Goal: Information Seeking & Learning: Learn about a topic

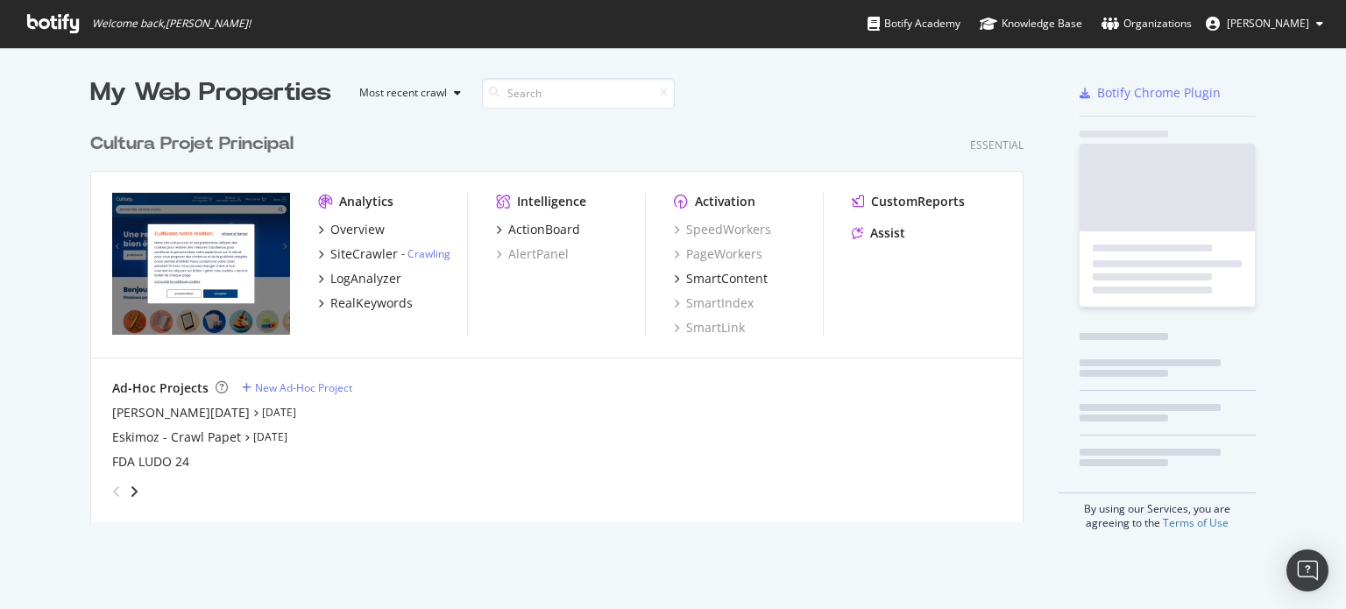
scroll to position [398, 934]
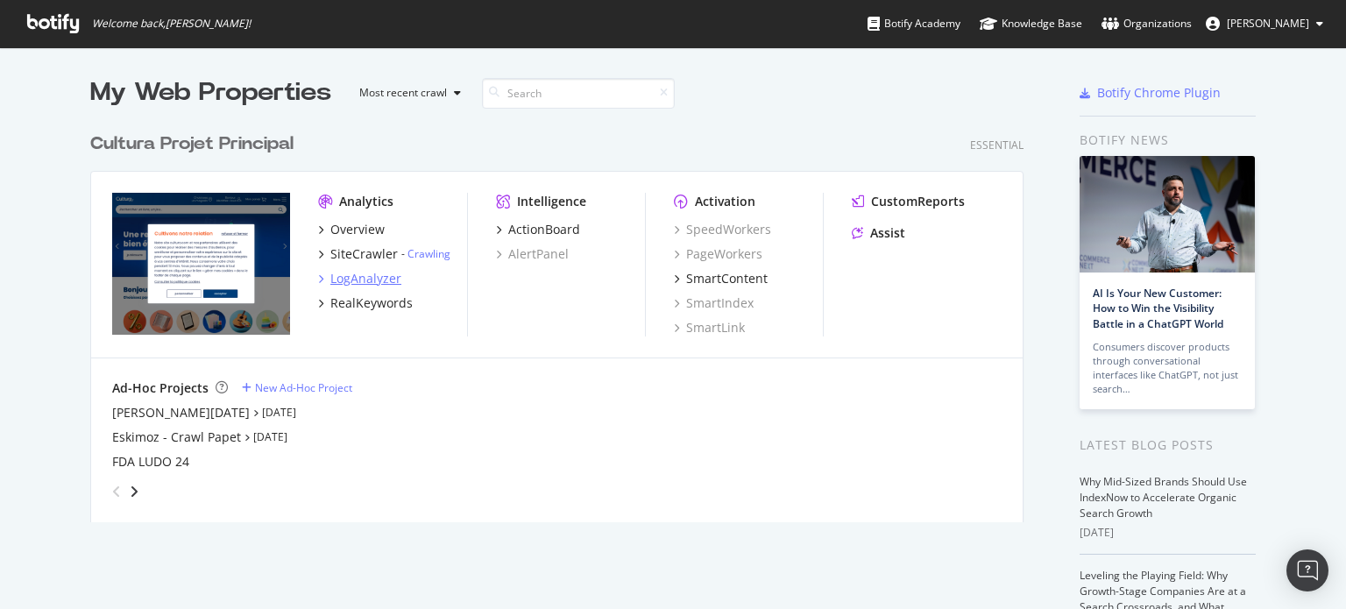
click at [363, 277] on div "LogAnalyzer" at bounding box center [365, 279] width 71 height 18
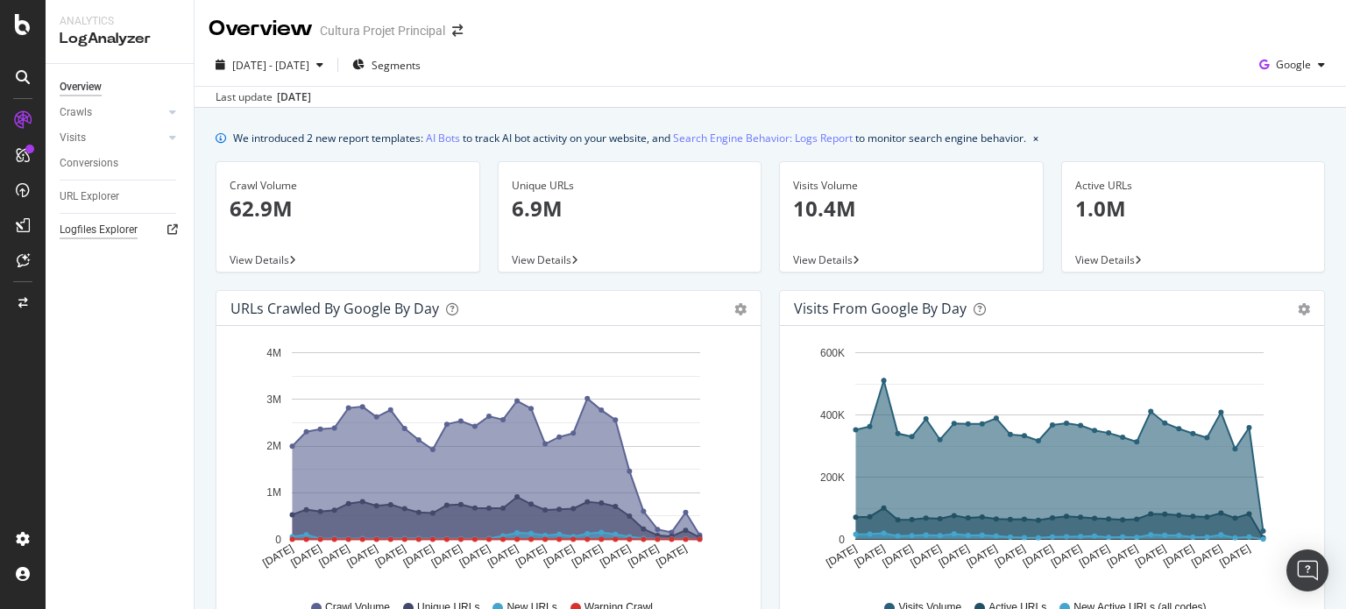
click at [99, 230] on div "Logfiles Explorer" at bounding box center [99, 230] width 78 height 18
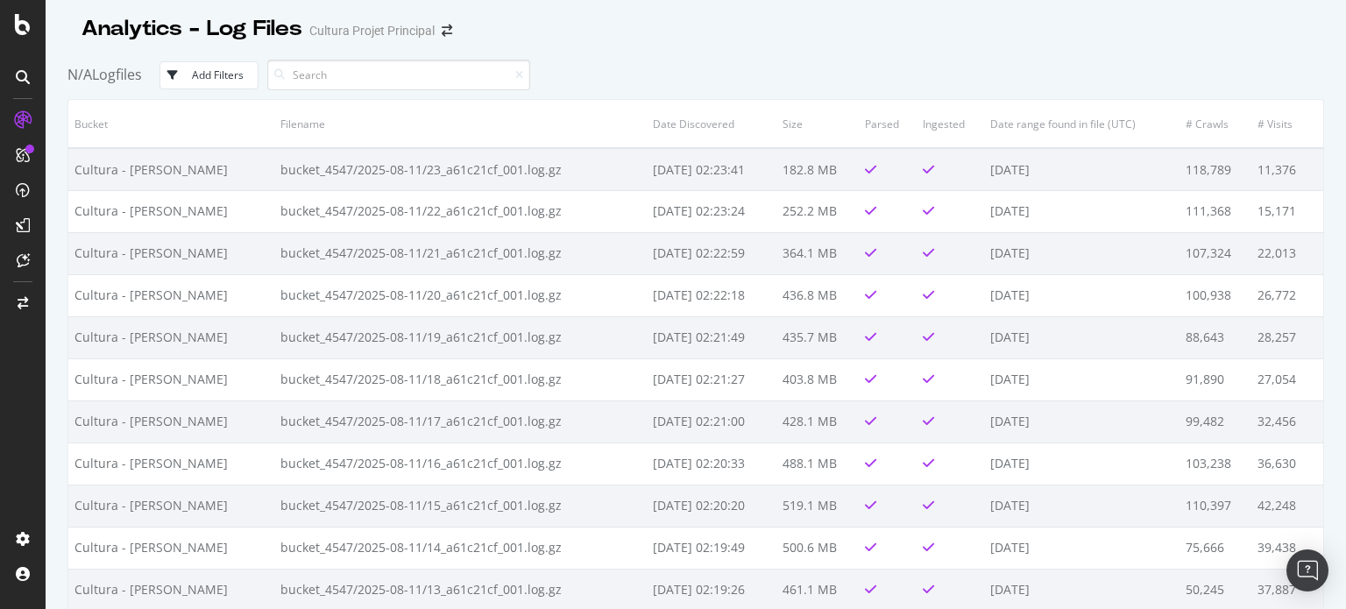
click at [236, 74] on div "Add Filters" at bounding box center [218, 74] width 52 height 15
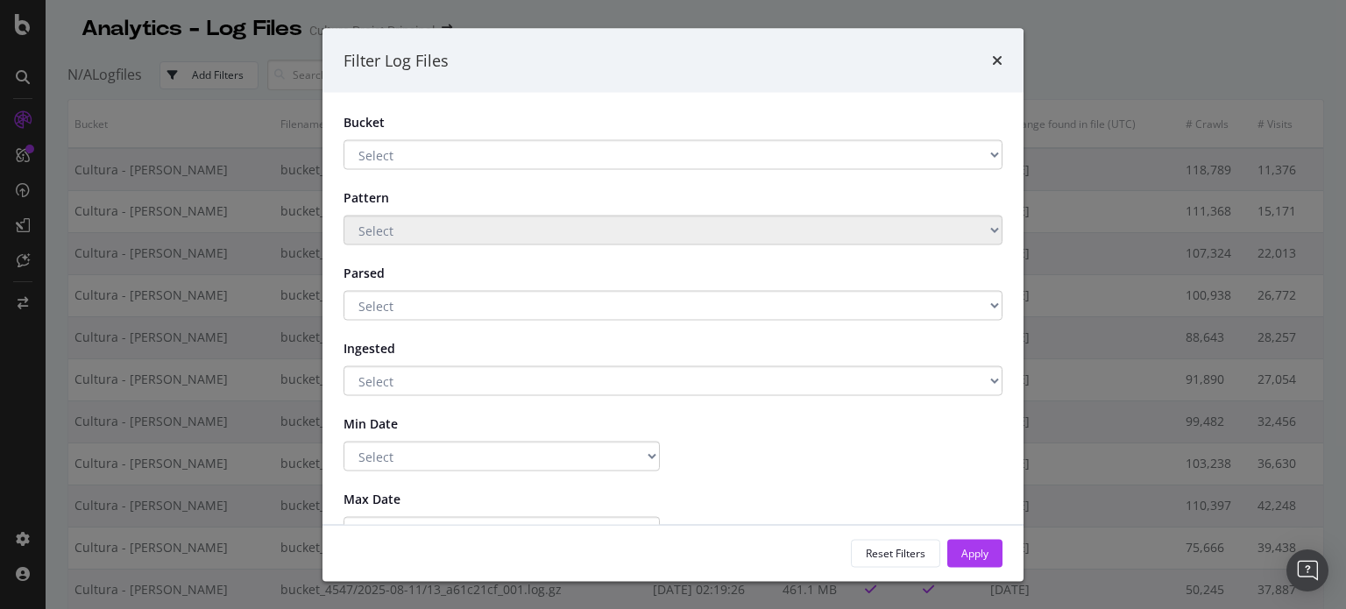
scroll to position [56, 0]
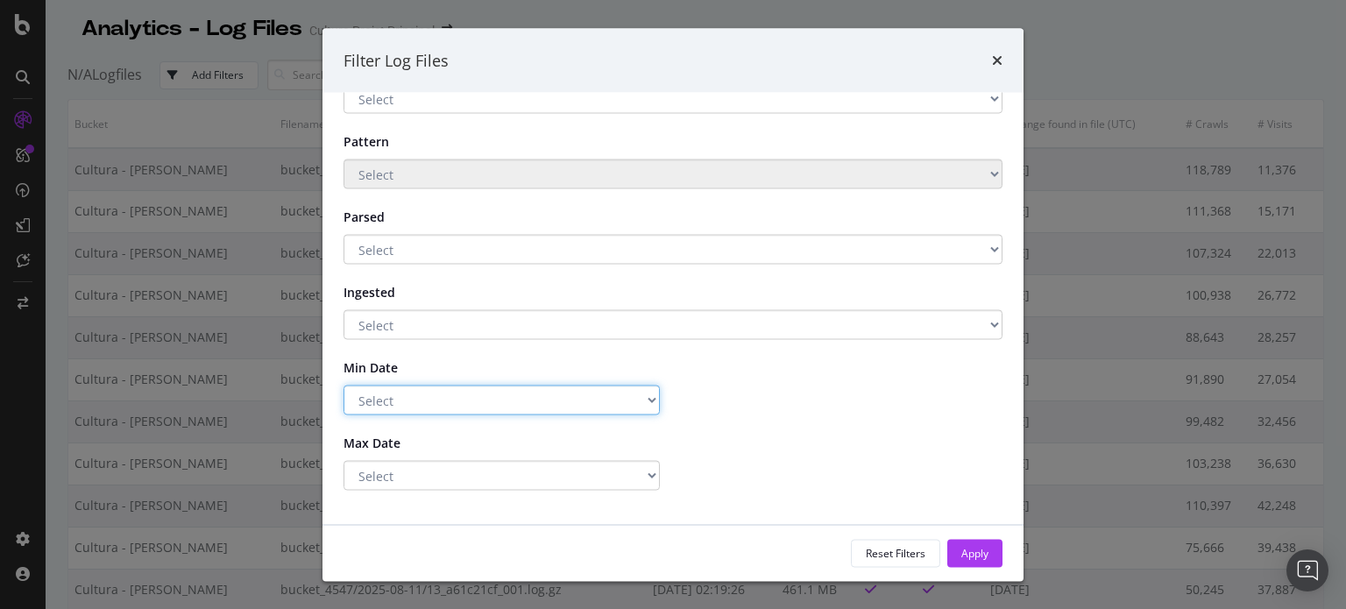
click at [460, 399] on select "Select Greater Than or equals Less Than or equals Equals" at bounding box center [501, 401] width 316 height 30
select select "eq"
click at [343, 386] on select "Select Greater Than or equals Less Than or equals Equals" at bounding box center [501, 401] width 316 height 30
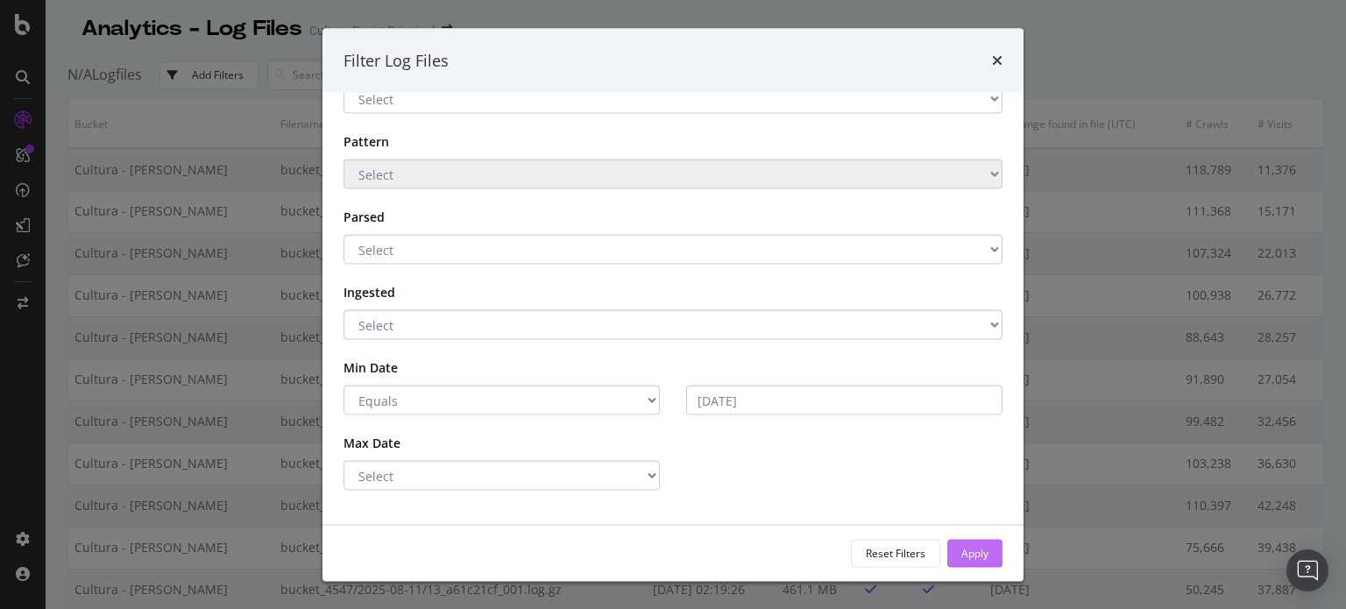
click at [985, 560] on div "Apply" at bounding box center [974, 553] width 27 height 26
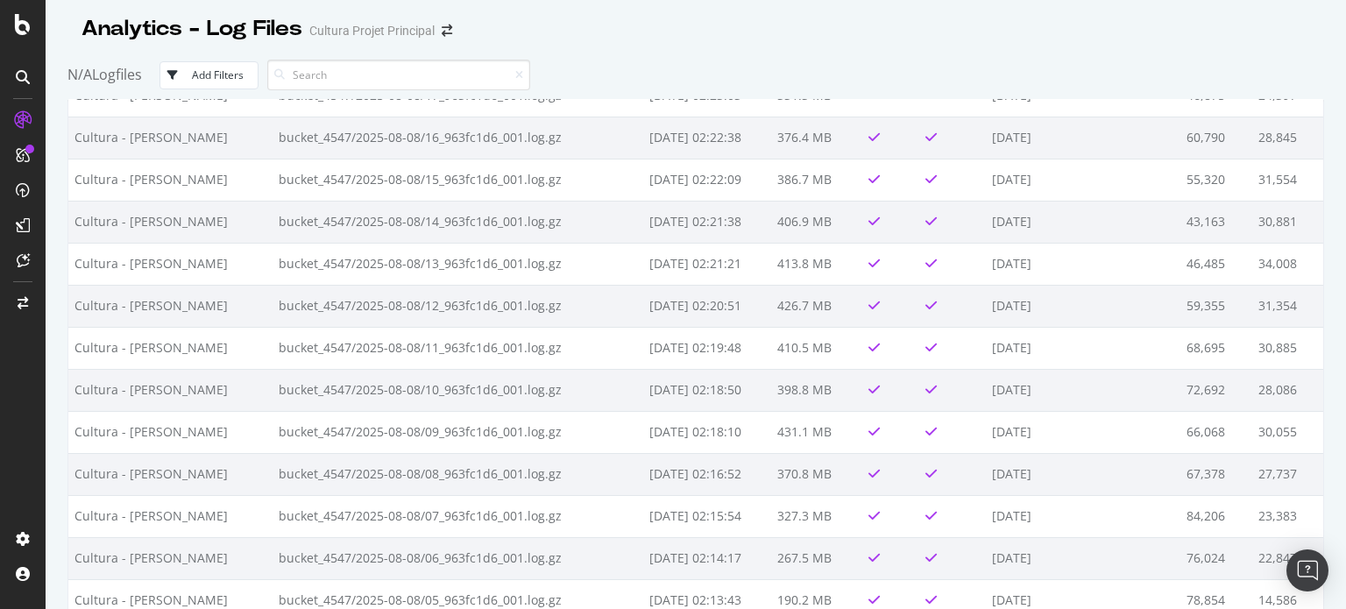
scroll to position [0, 0]
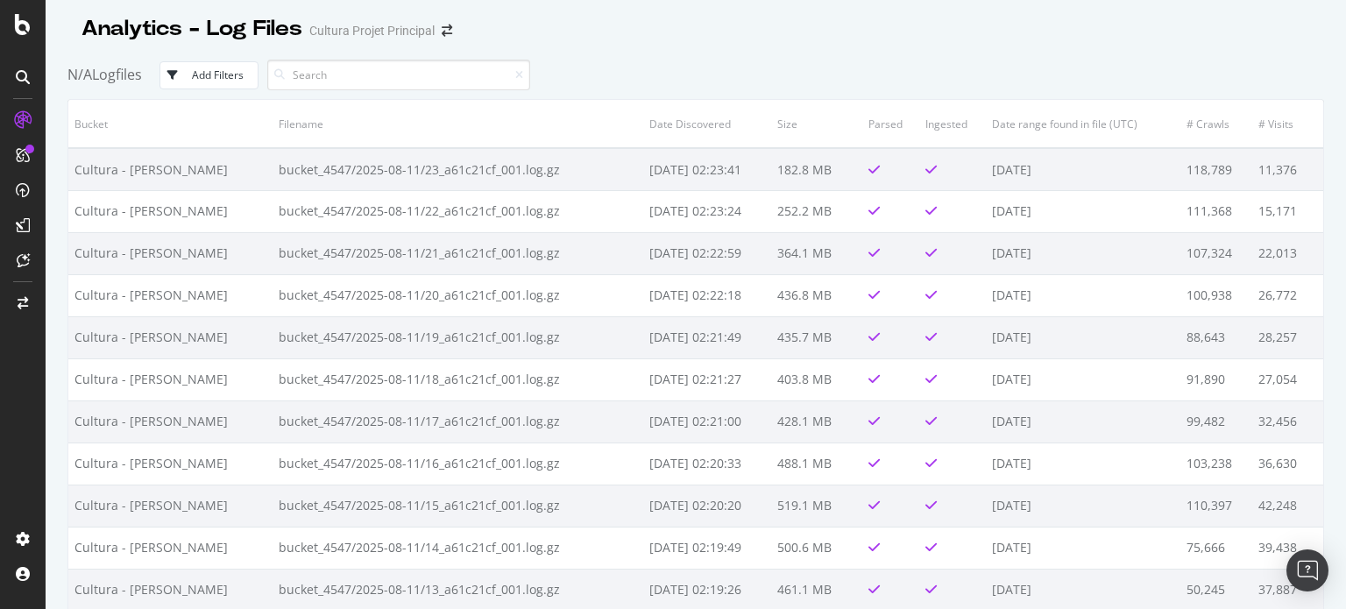
click at [231, 76] on div "Add Filters" at bounding box center [218, 74] width 52 height 15
select select "eq"
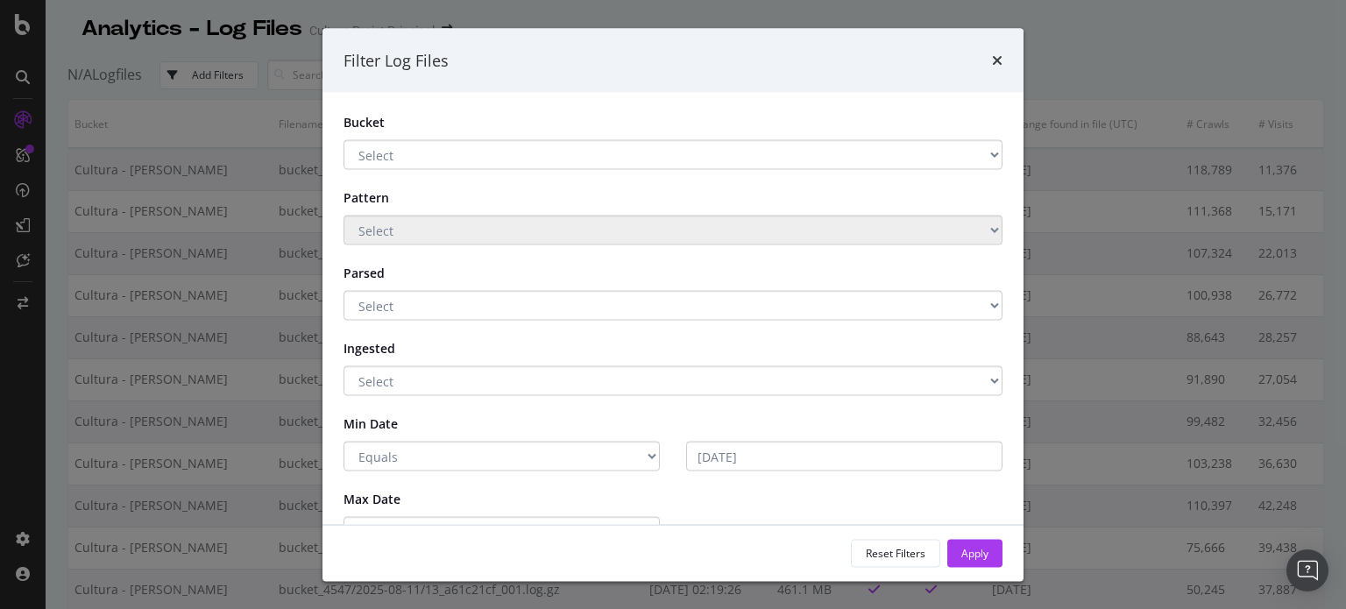
click at [783, 480] on form "Bucket Select Cultura - BLAIN S3 Main storage Pattern Select Parsed Select Yes …" at bounding box center [672, 330] width 659 height 433
click at [775, 457] on input "2025-08-12" at bounding box center [844, 457] width 316 height 30
click at [775, 456] on input "2025-08-12" at bounding box center [844, 457] width 316 height 30
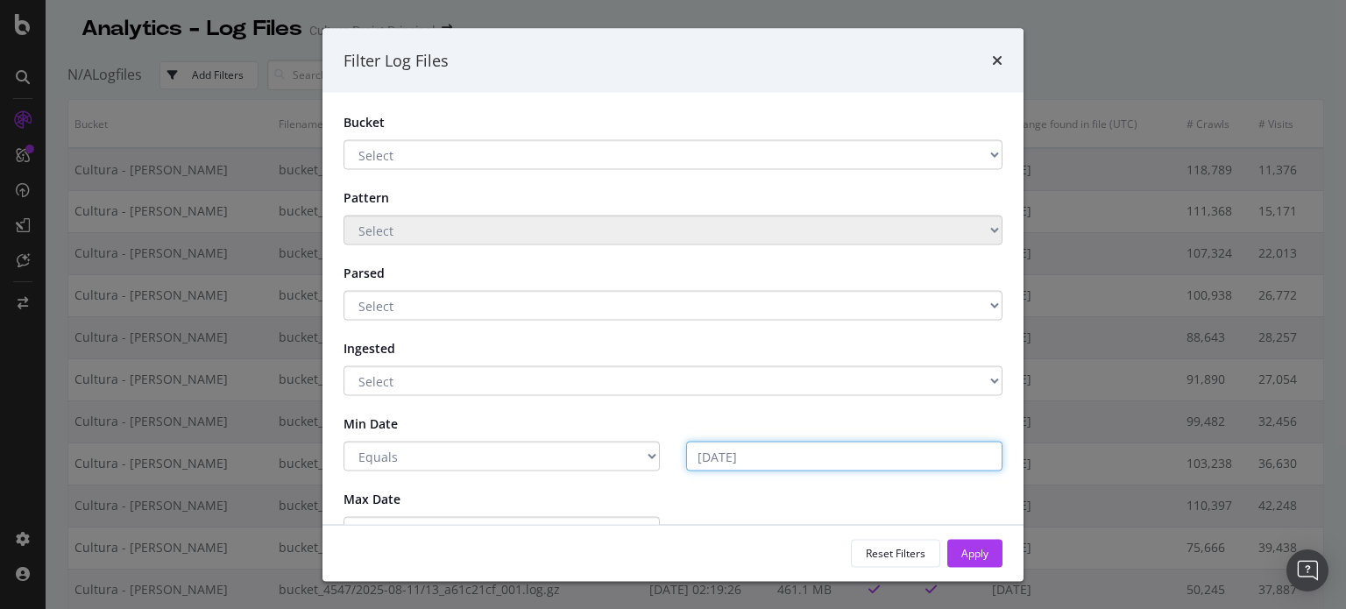
click at [712, 462] on input "2025-08-12" at bounding box center [844, 457] width 316 height 30
click at [767, 460] on input "2025-08-12" at bounding box center [844, 457] width 316 height 30
type input "2025-08-12"
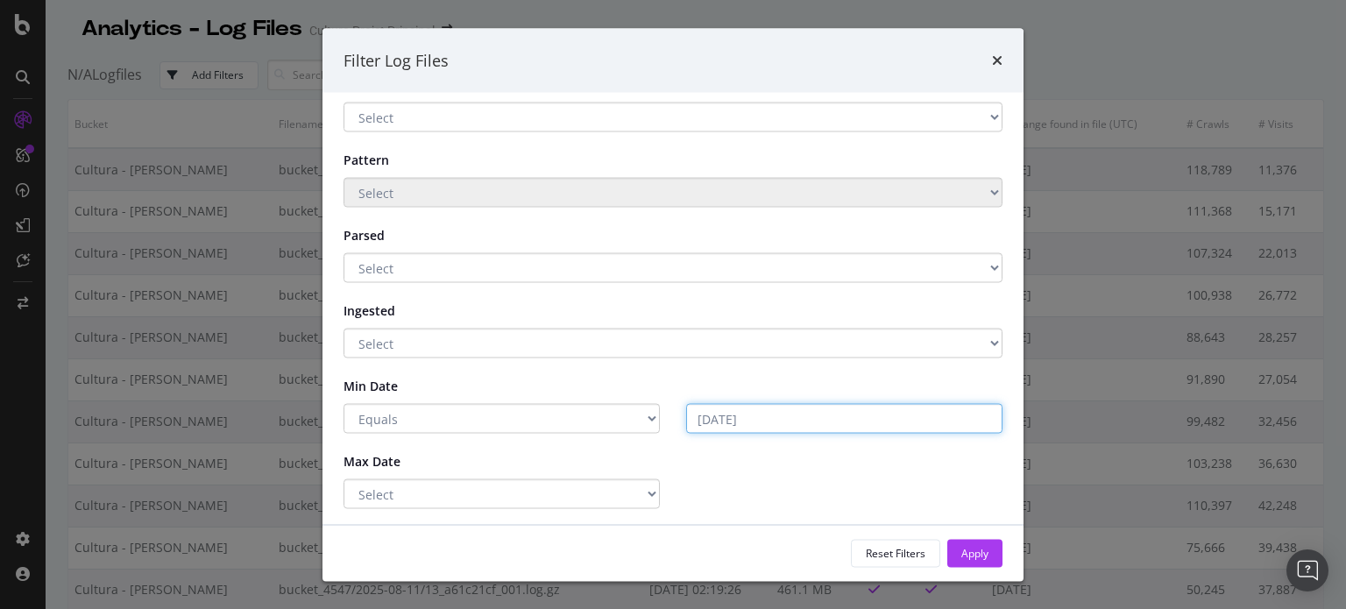
scroll to position [56, 0]
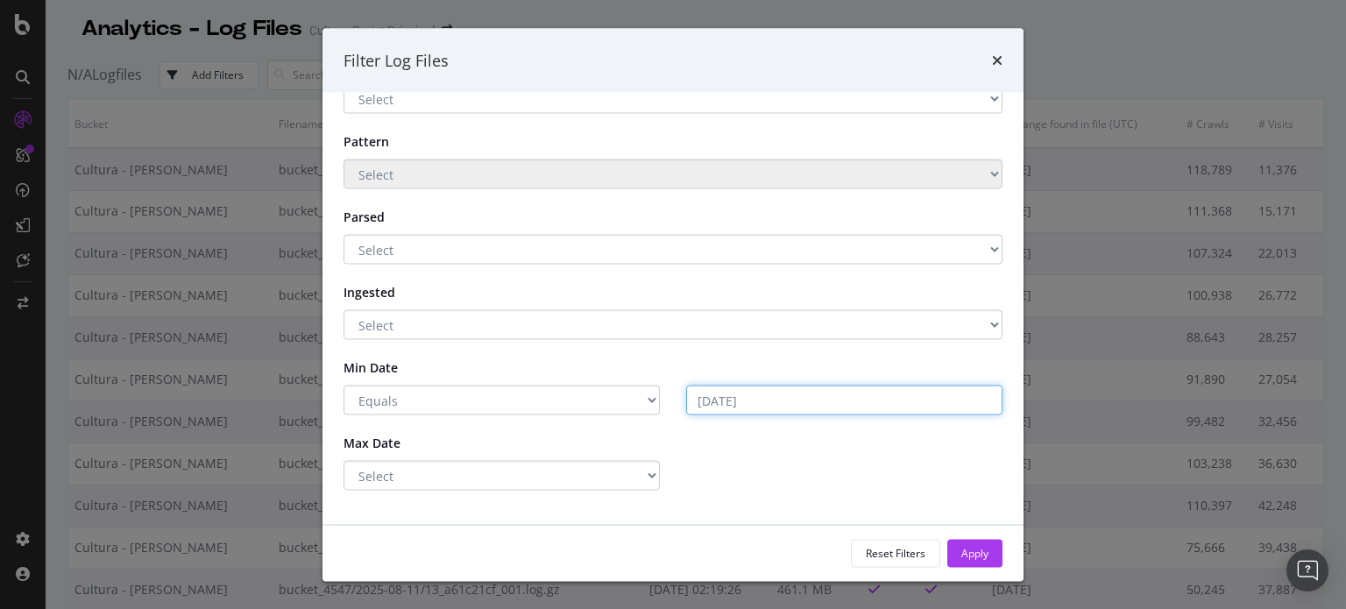
click at [831, 403] on input "2025-08-12" at bounding box center [844, 401] width 316 height 30
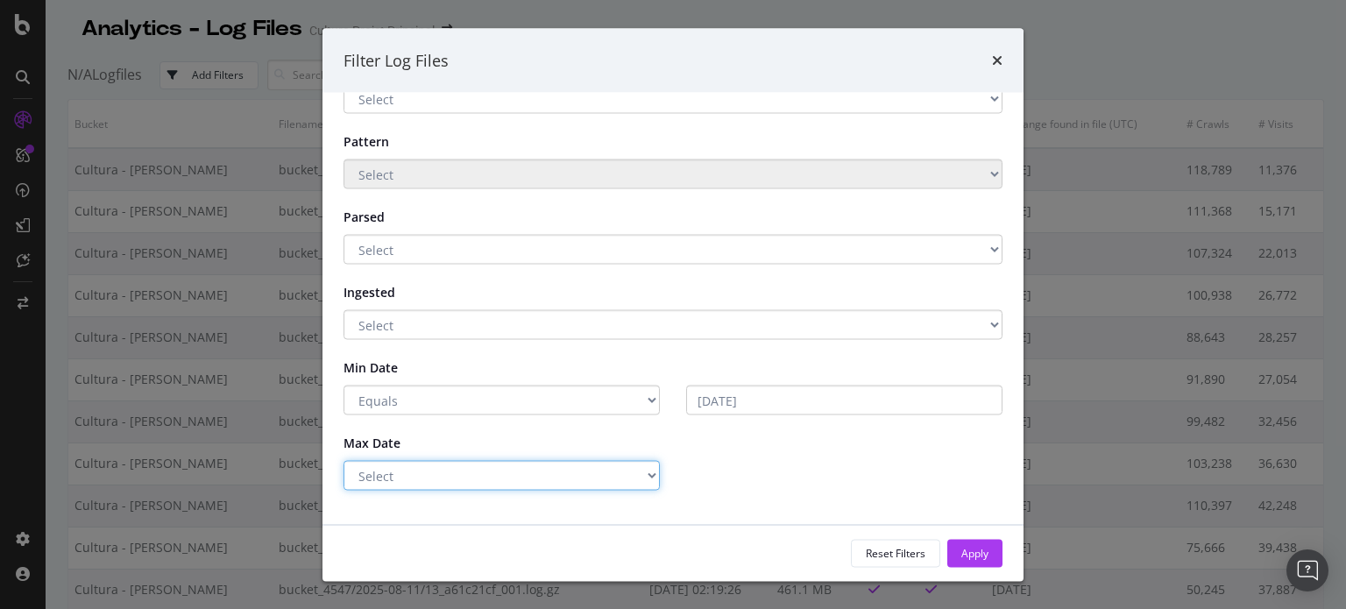
click at [463, 479] on select "Select Greater Than or equals Less Than or equals Equals" at bounding box center [501, 476] width 316 height 30
select select "eq"
click at [343, 461] on select "Select Greater Than or equals Less Than or equals Equals" at bounding box center [501, 476] width 316 height 30
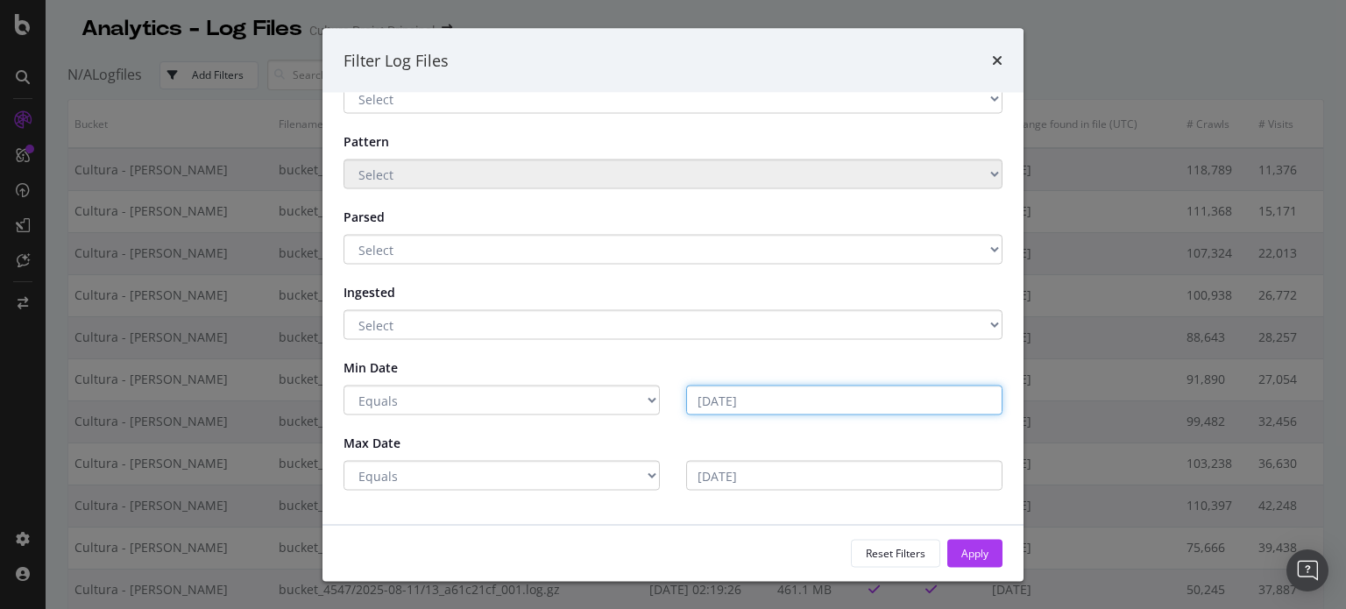
click at [722, 392] on input "2025-08-12" at bounding box center [844, 401] width 316 height 30
click at [726, 392] on input "2025-08-12" at bounding box center [844, 401] width 316 height 30
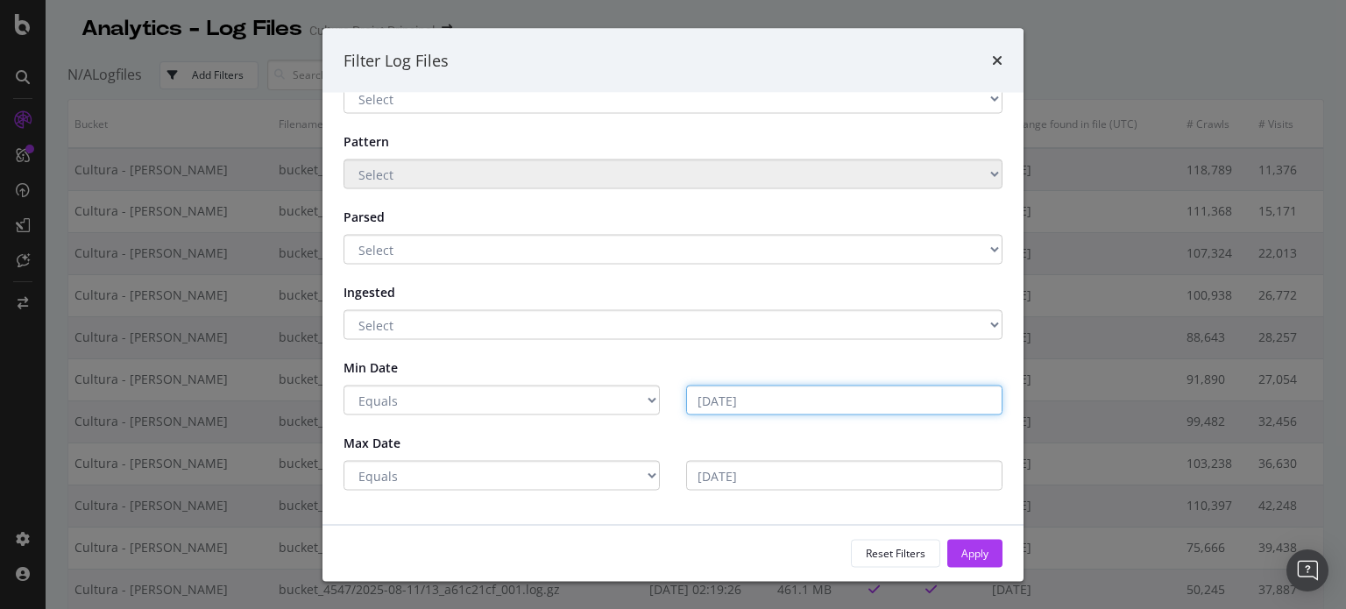
click at [726, 392] on input "2025-08-12" at bounding box center [844, 401] width 316 height 30
click at [677, 402] on div "2025-08-12" at bounding box center [844, 401] width 343 height 30
click at [710, 395] on input "2025-08-12" at bounding box center [844, 401] width 316 height 30
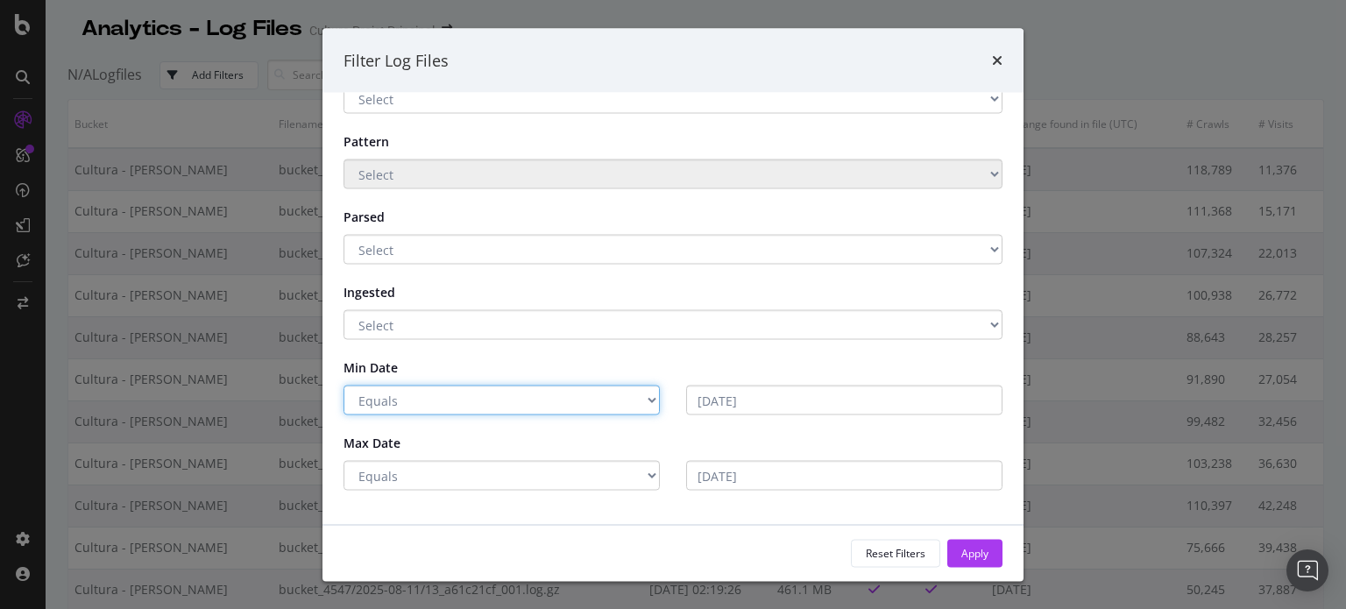
click at [617, 400] on select "Select Greater Than or equals Less Than or equals Equals" at bounding box center [501, 401] width 316 height 30
click at [761, 377] on div "Min Date" at bounding box center [672, 369] width 685 height 32
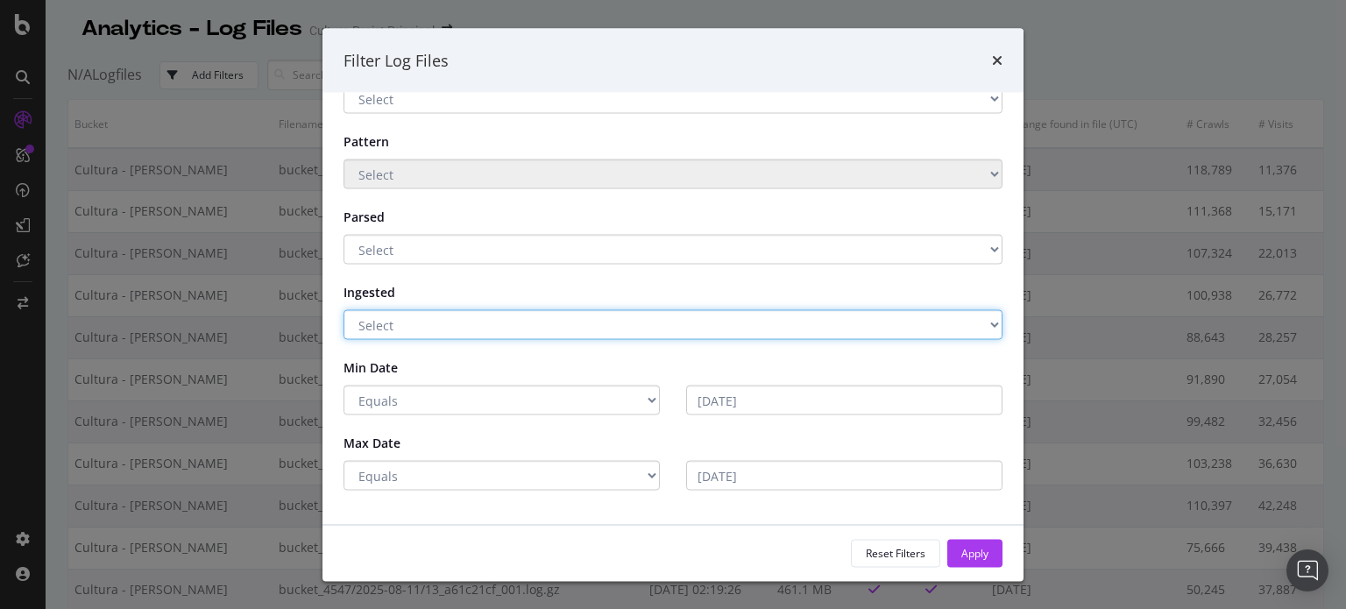
click at [555, 329] on select "Select Yes No" at bounding box center [672, 325] width 659 height 30
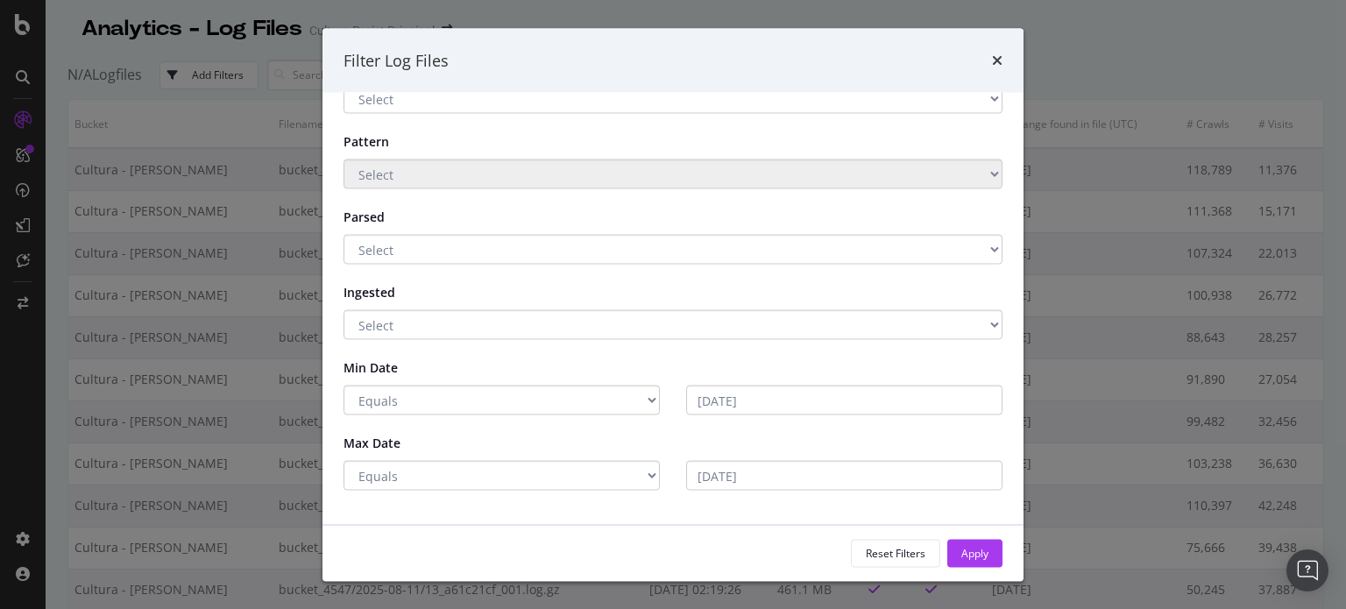
click at [570, 297] on div "Ingested Select Yes No" at bounding box center [672, 309] width 685 height 62
click at [724, 395] on input "2025-08-12" at bounding box center [844, 401] width 316 height 30
type input "2025-08-12"
click at [921, 557] on div "Reset Filters" at bounding box center [896, 552] width 60 height 15
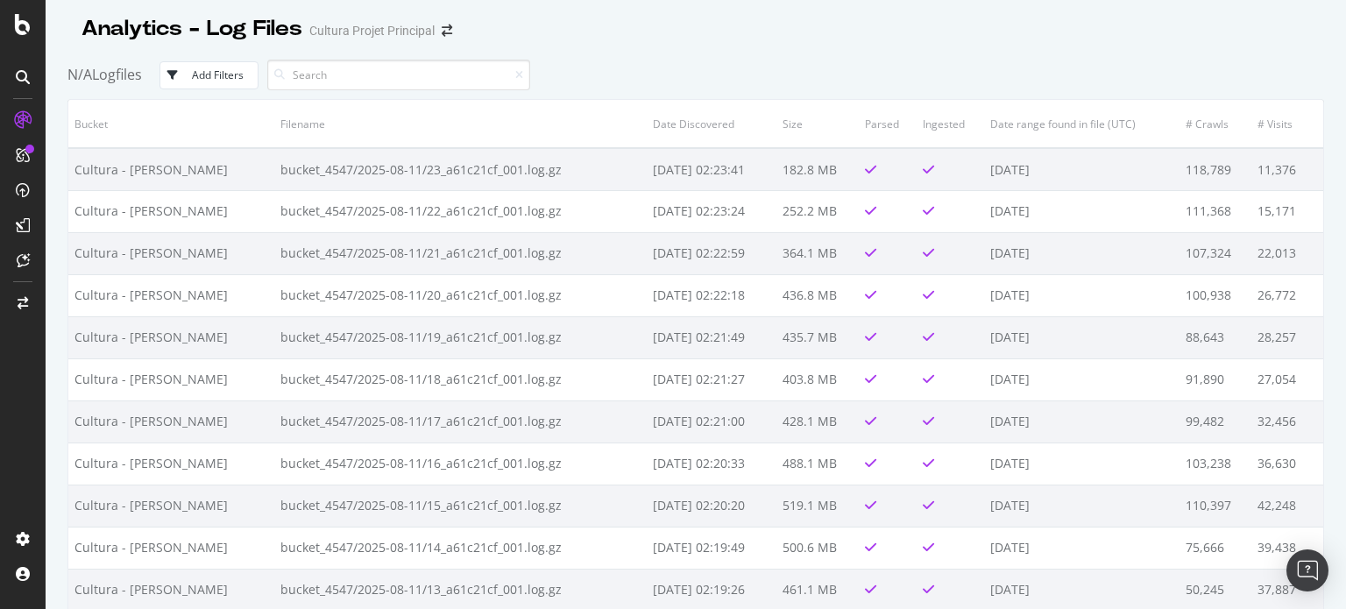
click at [213, 79] on div "Add Filters" at bounding box center [218, 74] width 52 height 15
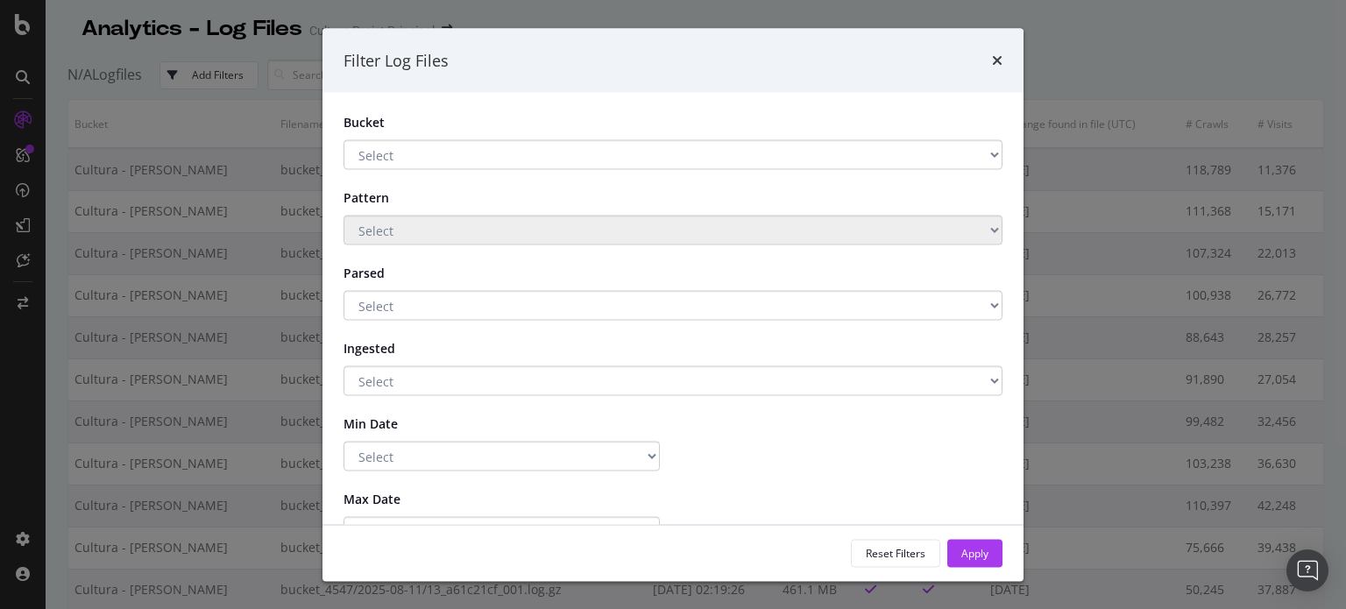
click at [213, 79] on div "Filter Log Files Bucket Select Cultura - BLAIN S3 Main storage Pattern Select P…" at bounding box center [673, 304] width 1346 height 609
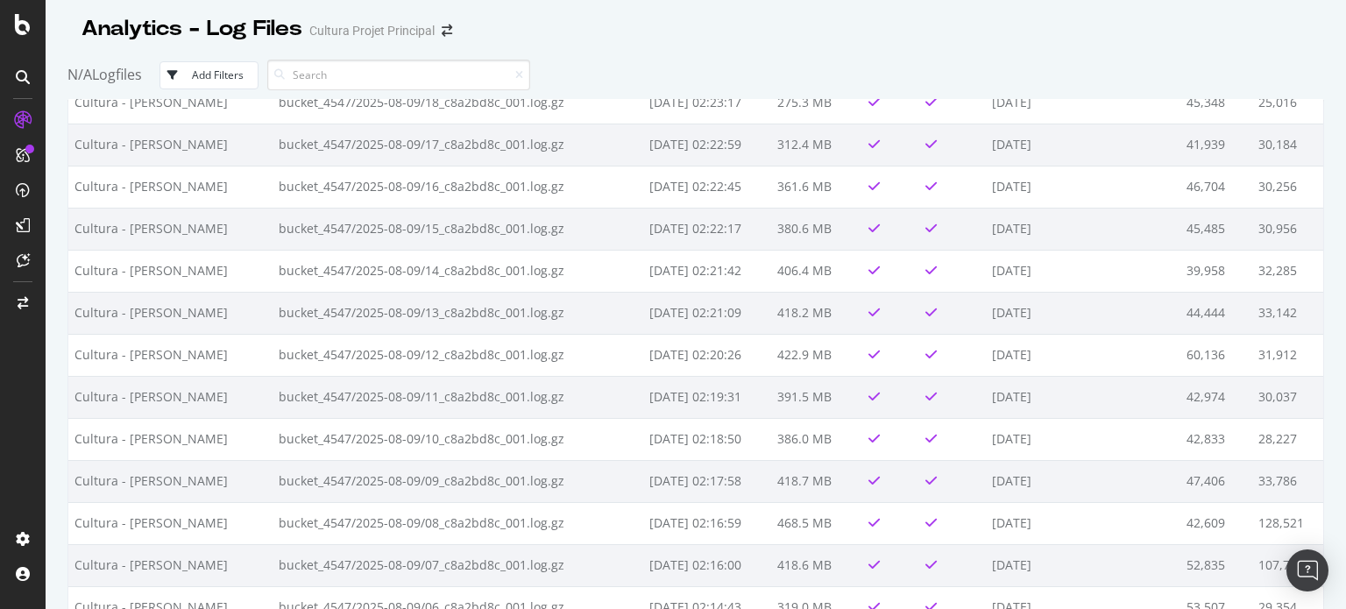
scroll to position [0, 0]
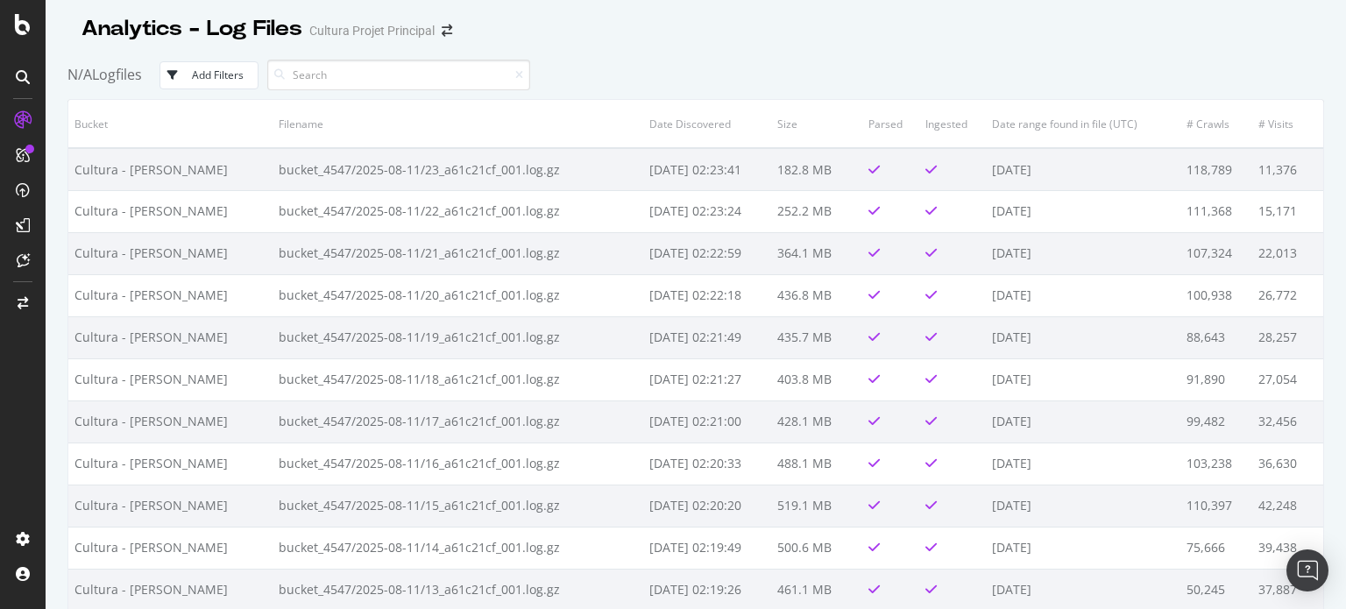
click at [189, 76] on div "button" at bounding box center [176, 75] width 32 height 11
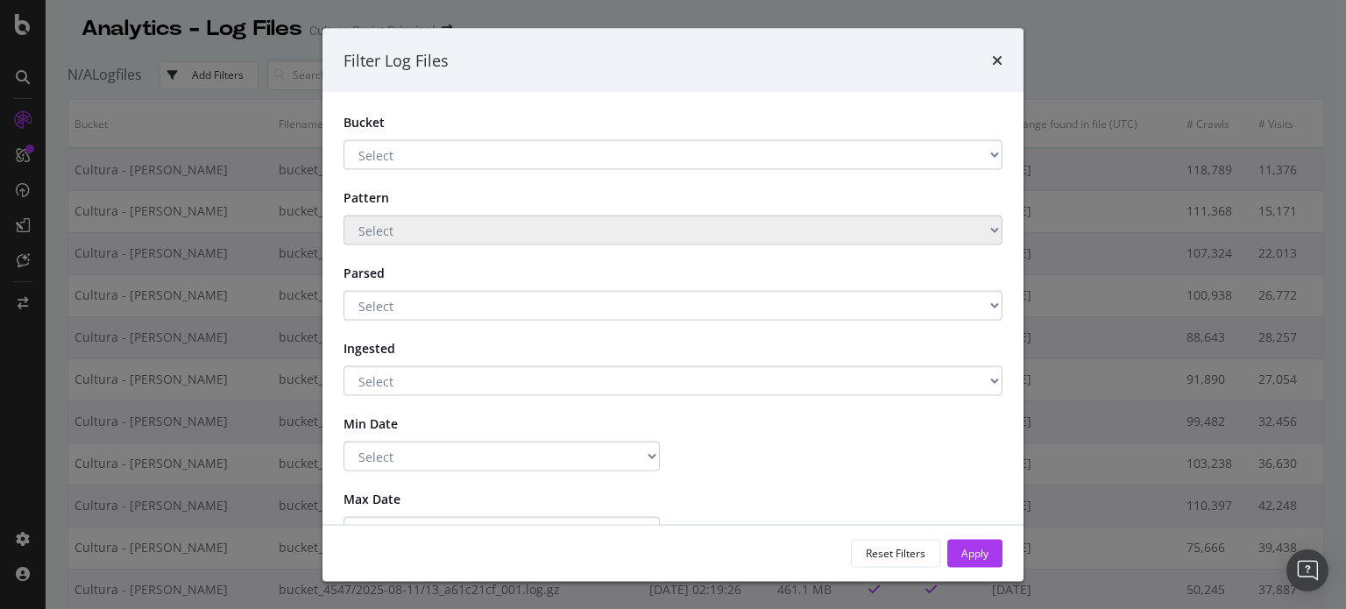
scroll to position [56, 0]
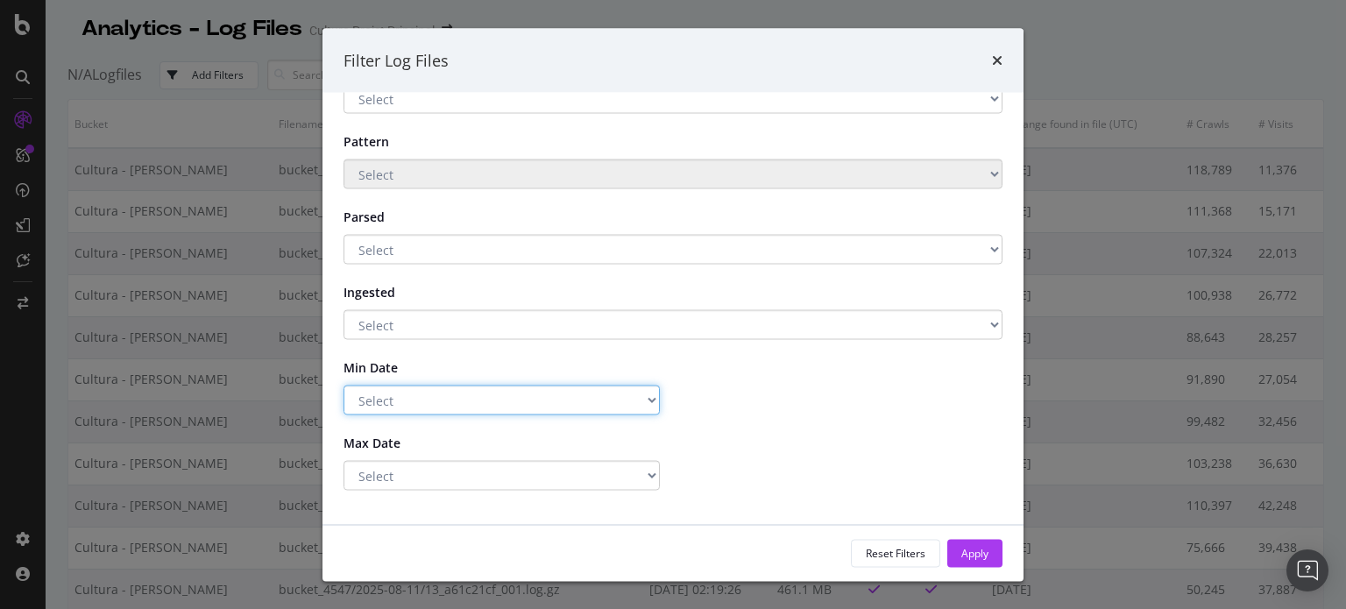
click at [391, 395] on select "Select Greater Than or equals Less Than or equals Equals" at bounding box center [501, 401] width 316 height 30
select select "eq"
click at [343, 386] on select "Select Greater Than or equals Less Than or equals Equals" at bounding box center [501, 401] width 316 height 30
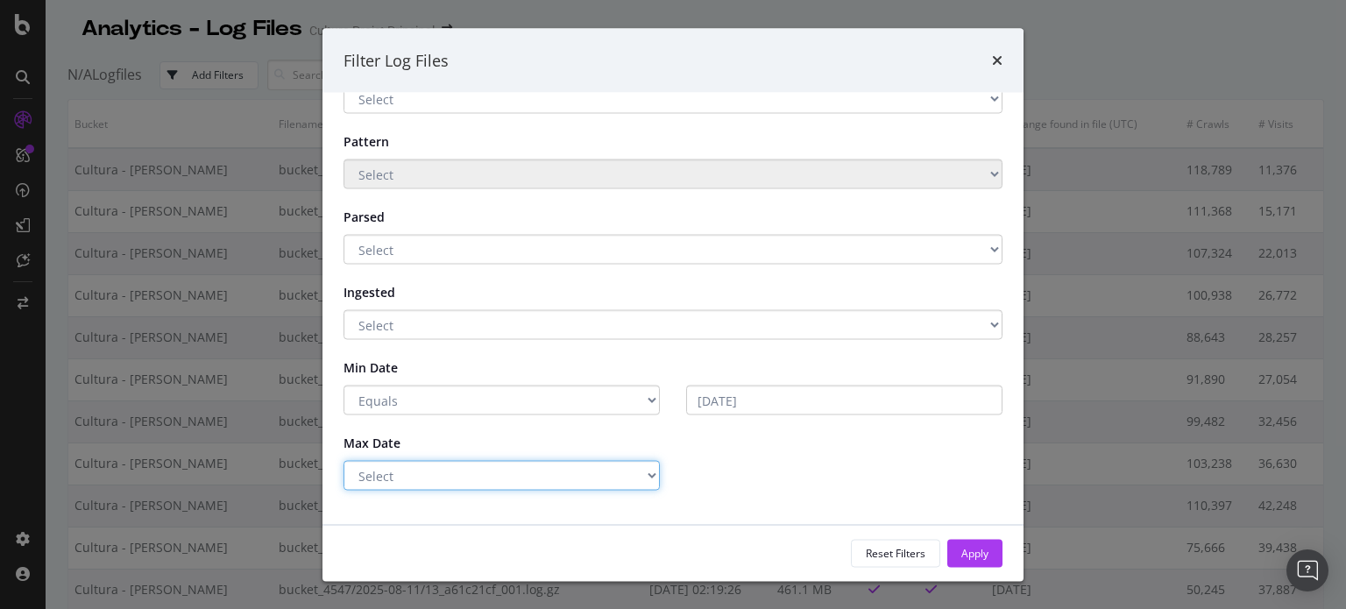
click at [536, 488] on select "Select Greater Than or equals Less Than or equals Equals" at bounding box center [501, 476] width 316 height 30
select select "eq"
click at [343, 461] on select "Select Greater Than or equals Less Than or equals Equals" at bounding box center [501, 476] width 316 height 30
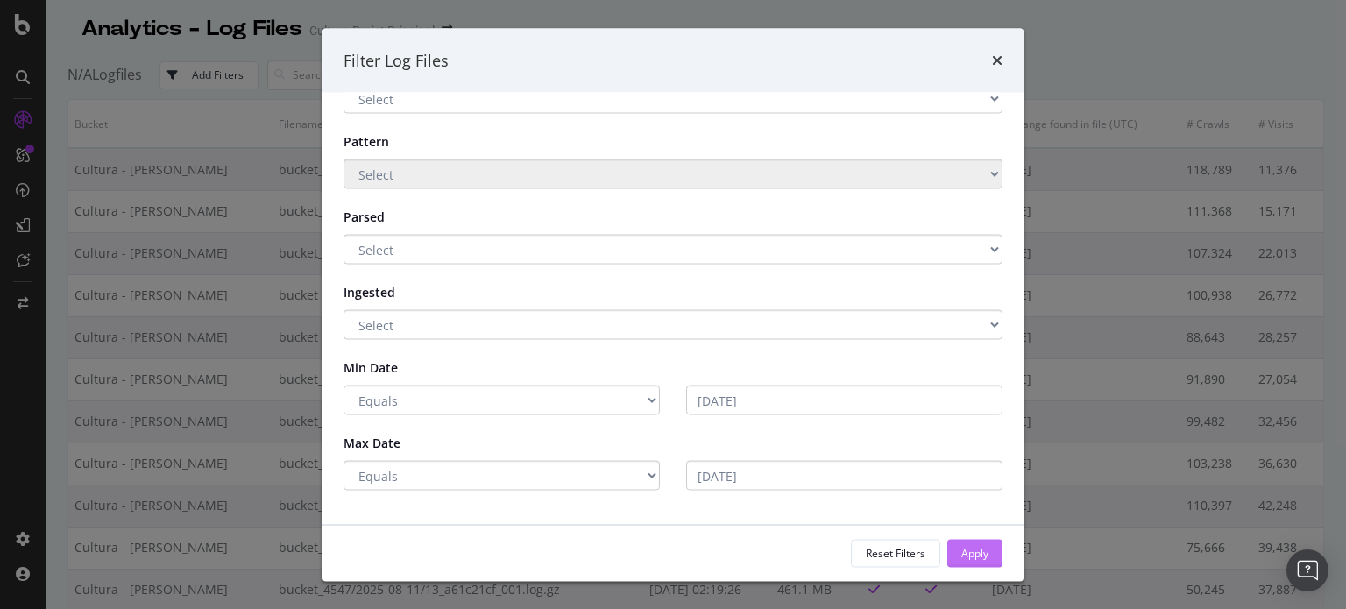
click at [982, 552] on div "Apply" at bounding box center [974, 552] width 27 height 15
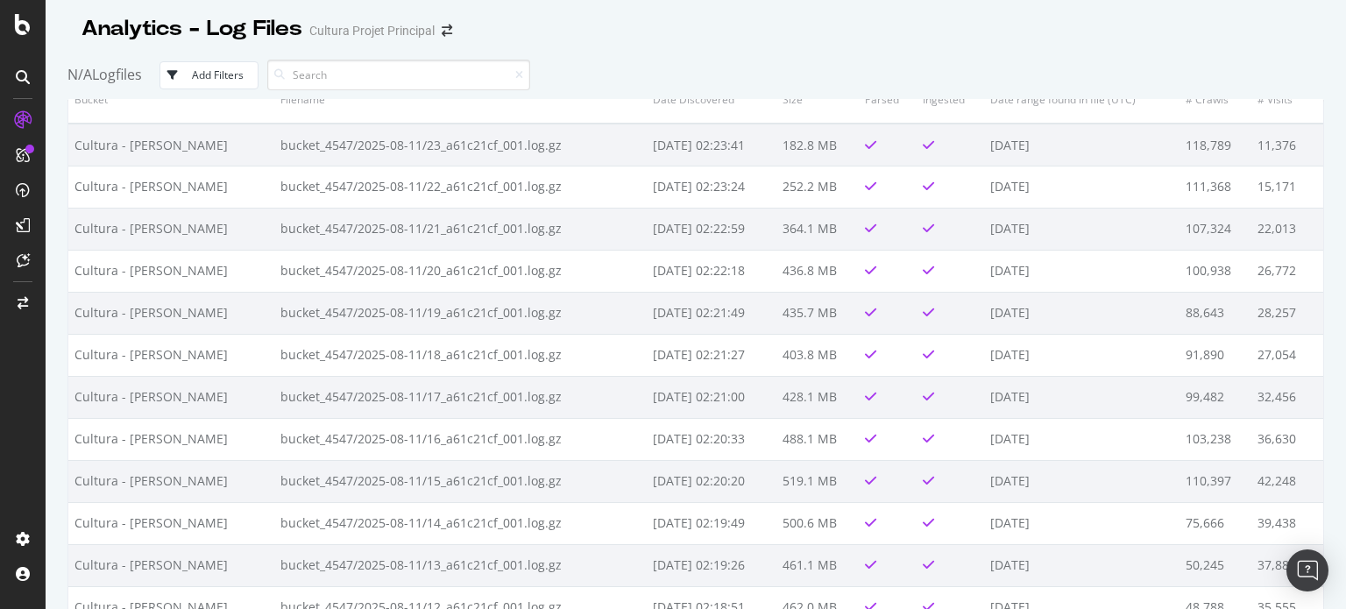
scroll to position [0, 0]
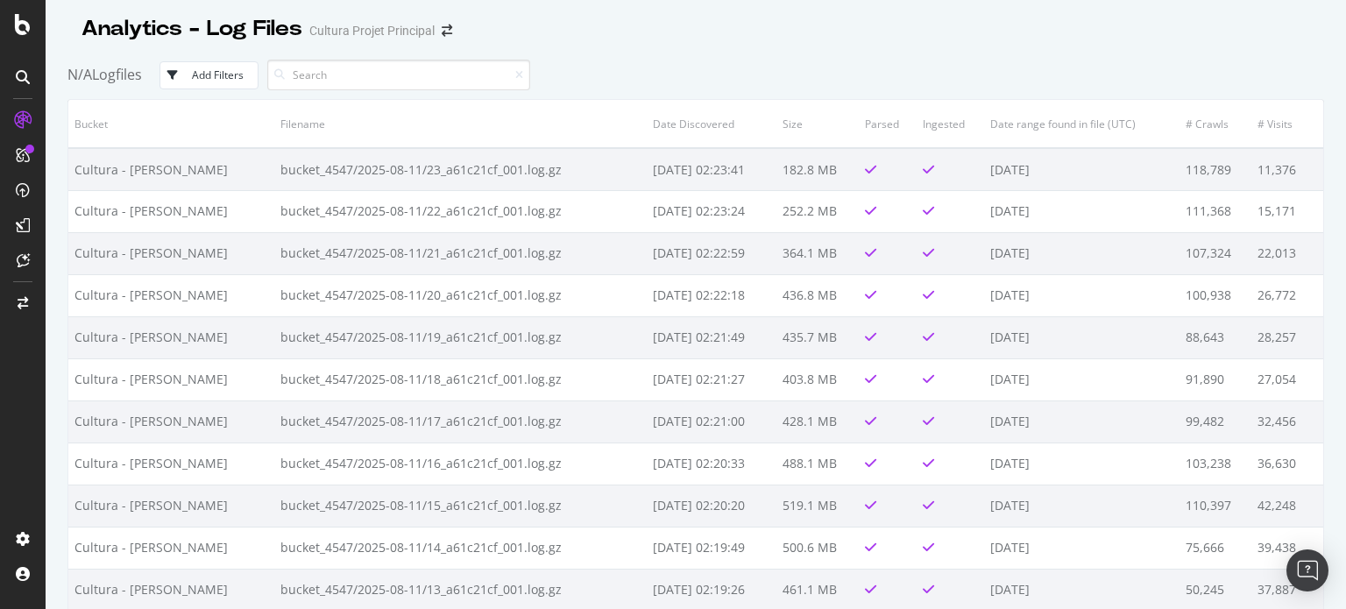
click at [225, 69] on div "Add Filters" at bounding box center [218, 74] width 52 height 15
select select "eq"
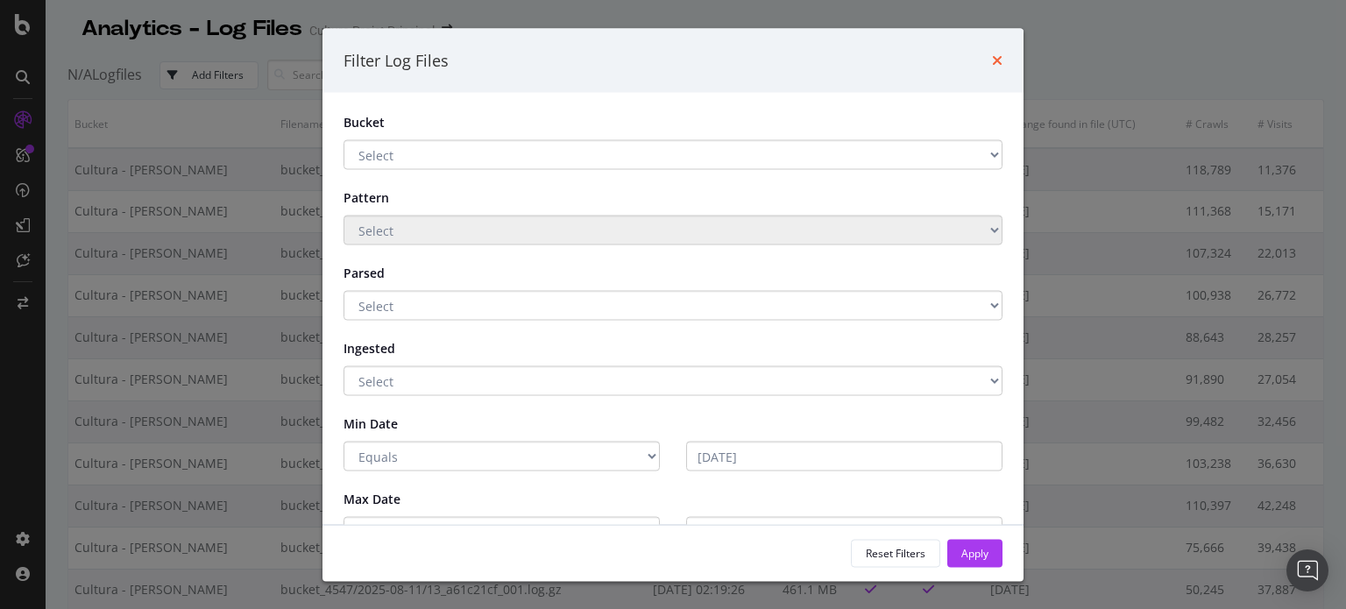
click at [995, 53] on icon "times" at bounding box center [997, 60] width 11 height 14
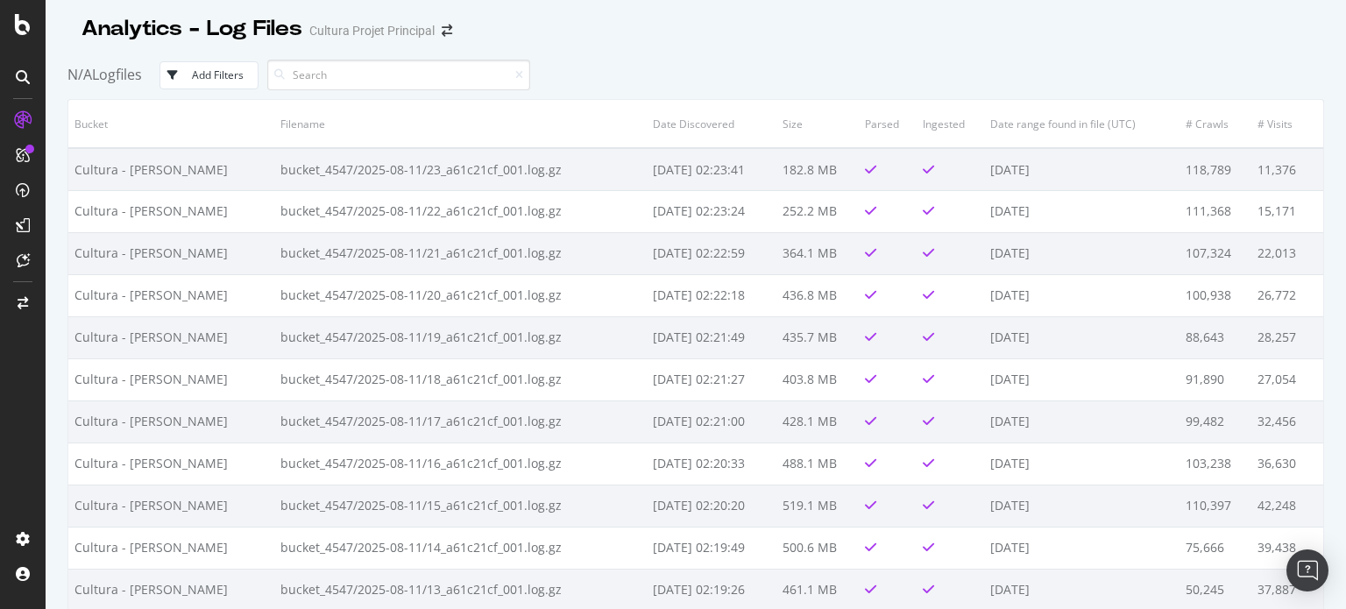
click at [202, 67] on div "Add Filters" at bounding box center [218, 74] width 52 height 15
select select "eq"
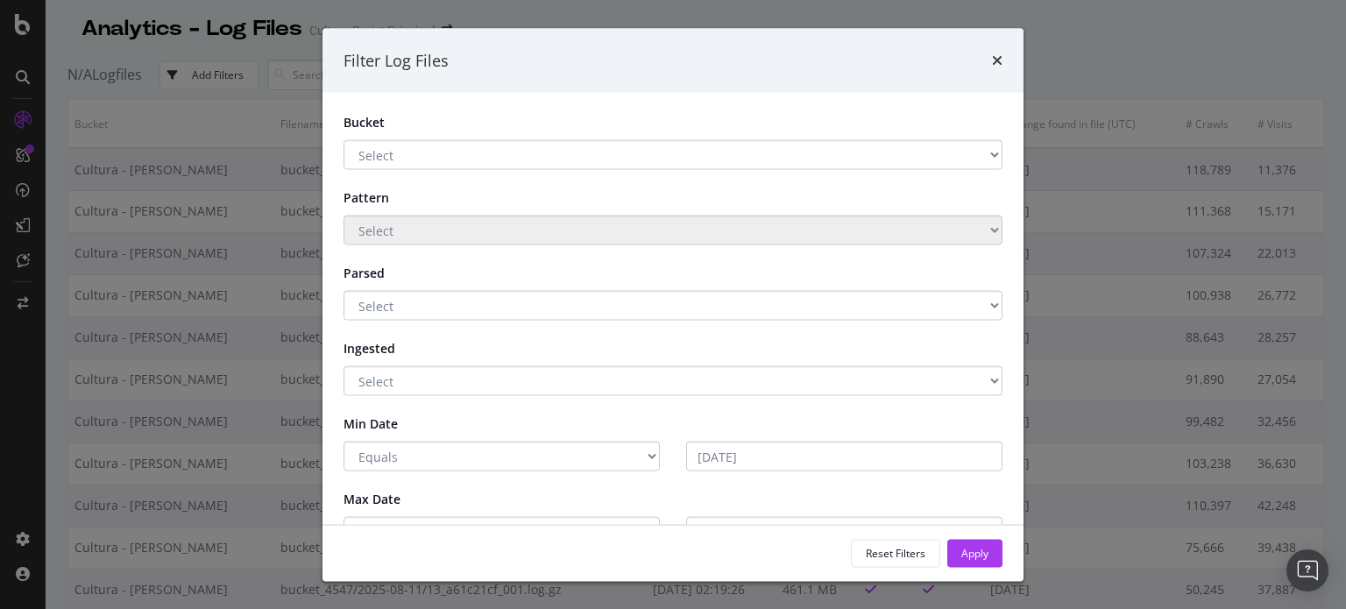
scroll to position [56, 0]
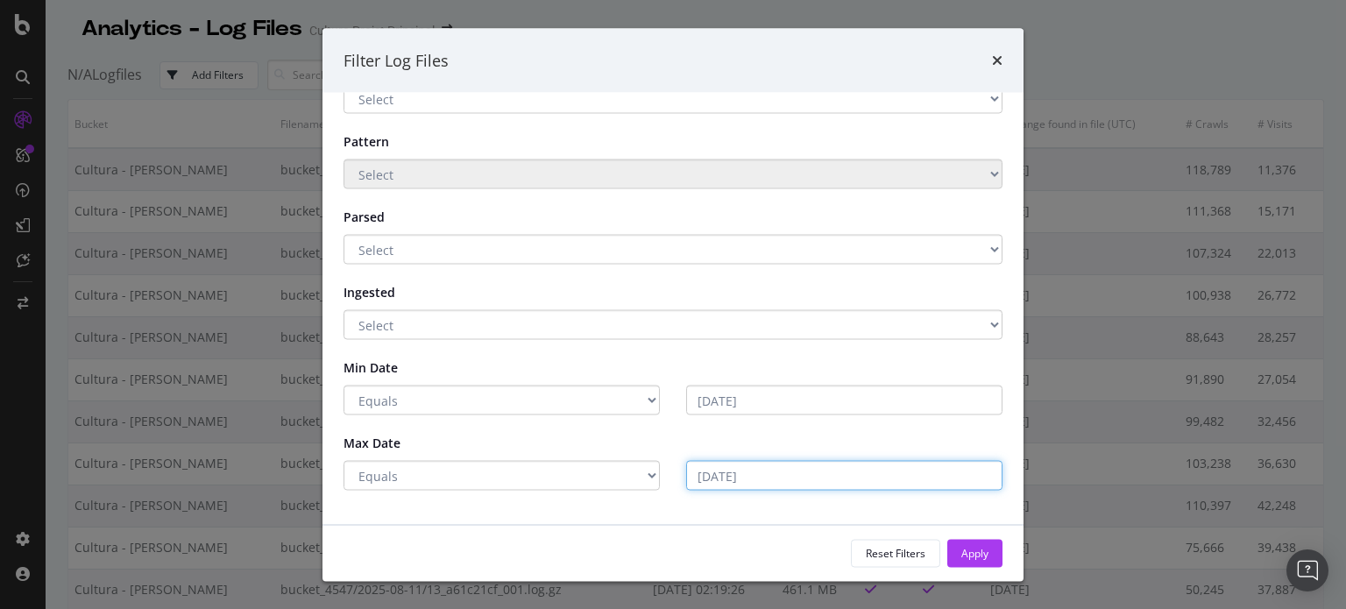
drag, startPoint x: 759, startPoint y: 469, endPoint x: 621, endPoint y: 469, distance: 137.6
click at [621, 469] on div "Select Greater Than or equals Less Than or equals Equals 2025-08-12" at bounding box center [672, 476] width 685 height 30
type input "2025-08-12"
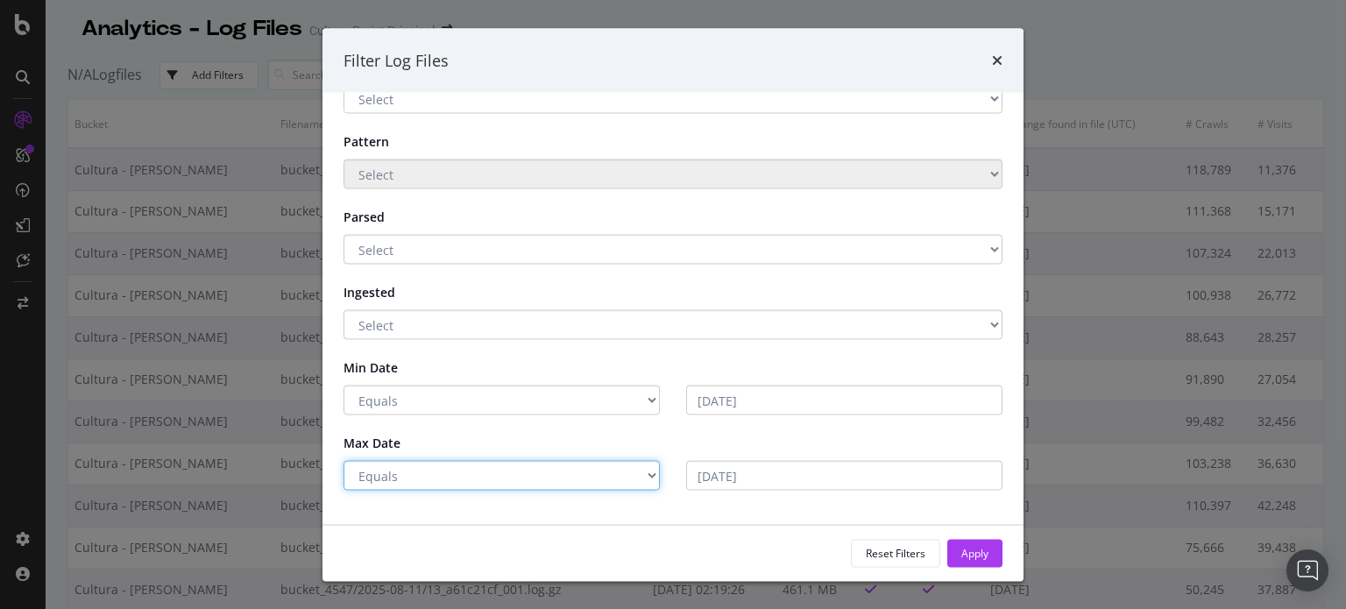
click at [634, 476] on select "Select Greater Than or equals Less Than or equals Equals" at bounding box center [501, 476] width 316 height 30
select select "modal"
click at [343, 461] on select "Select Greater Than or equals Less Than or equals Equals" at bounding box center [501, 476] width 316 height 30
click at [764, 458] on div "Max Date" at bounding box center [672, 444] width 685 height 32
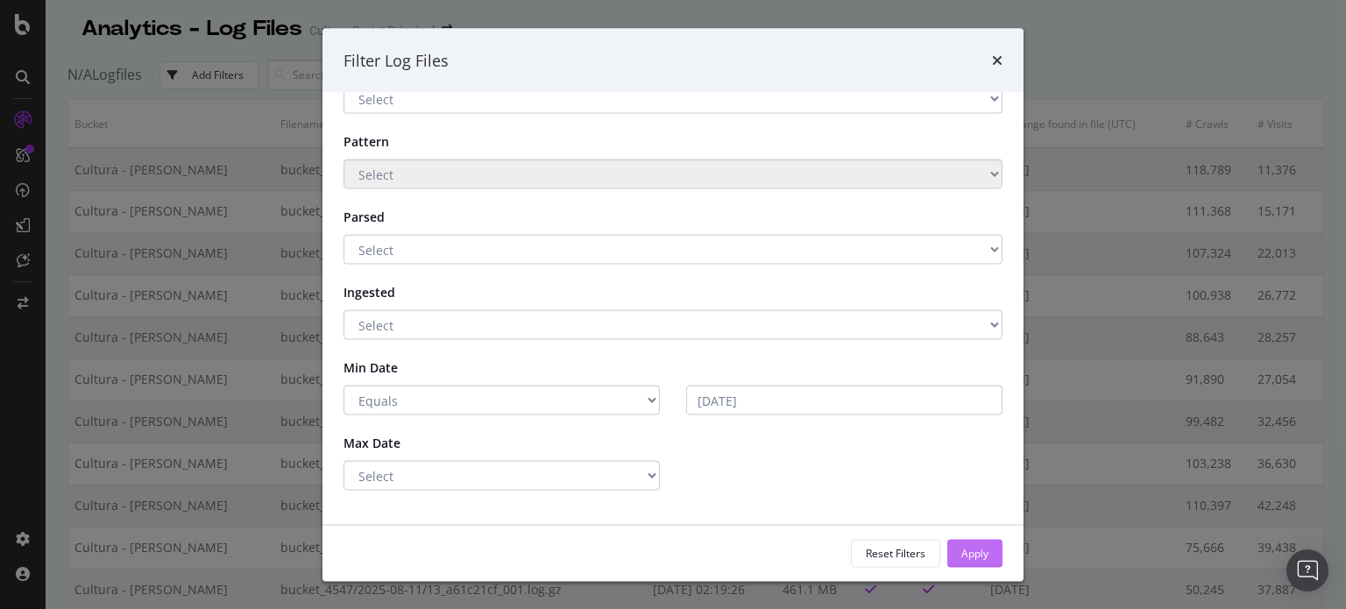
click at [969, 553] on div "Apply" at bounding box center [974, 552] width 27 height 15
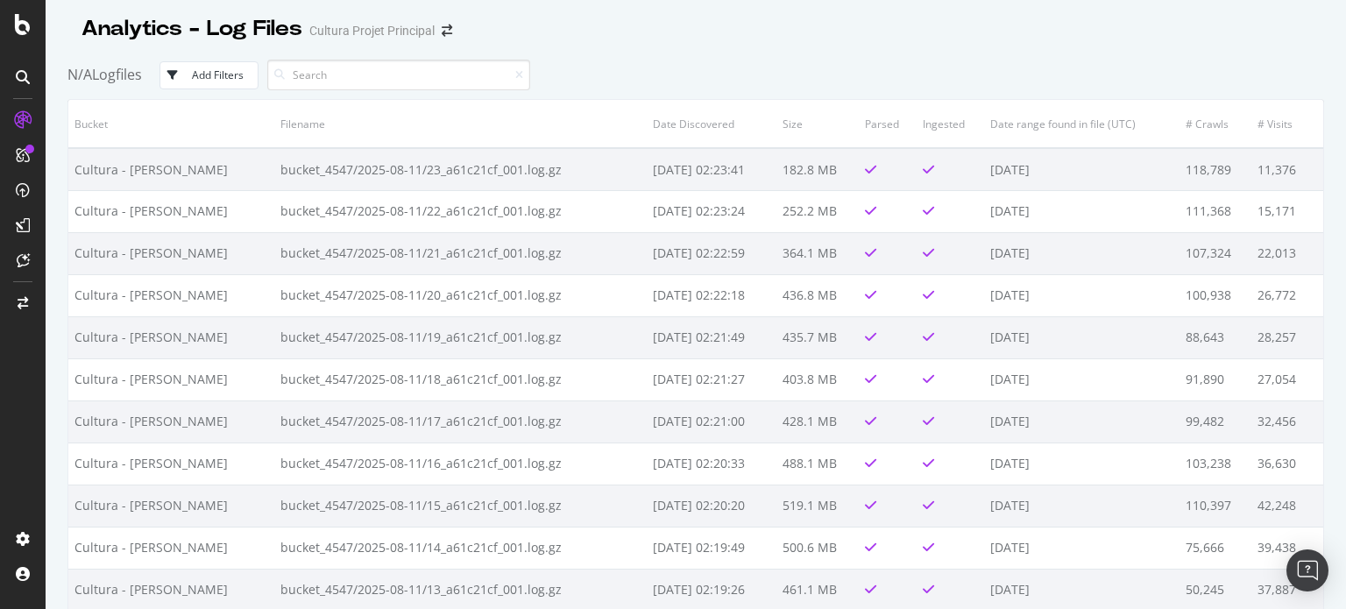
click at [191, 71] on div "button" at bounding box center [176, 75] width 32 height 11
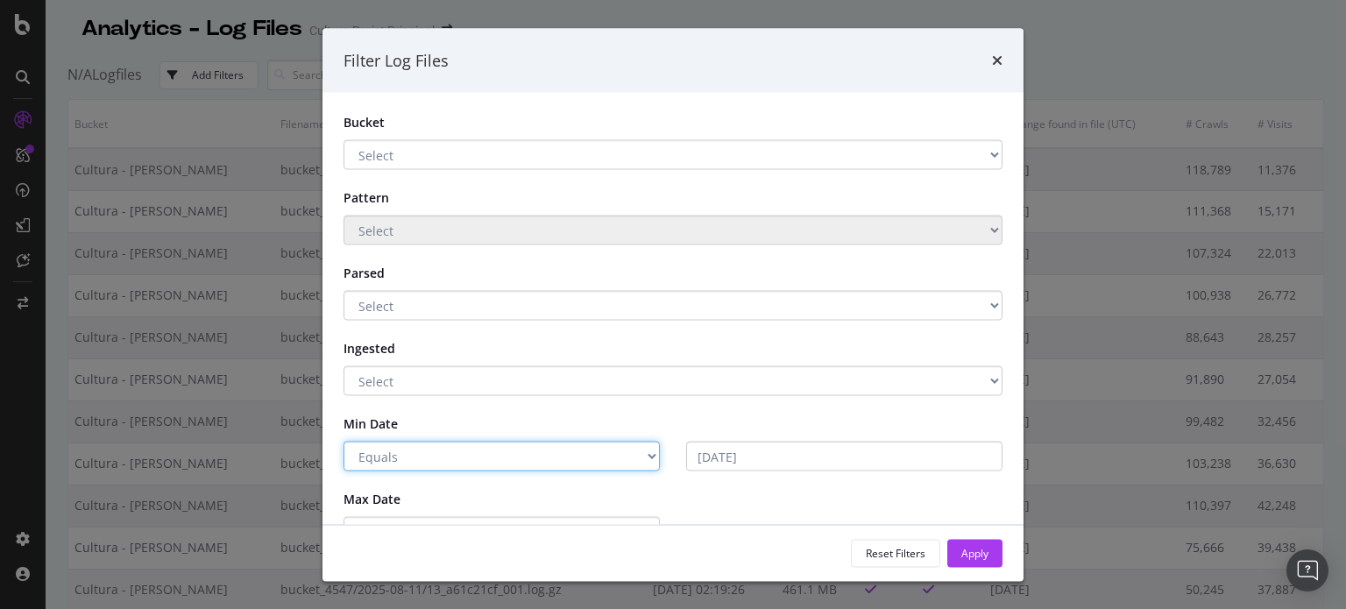
click at [443, 455] on select "Select Greater Than or equals Less Than or equals Equals" at bounding box center [501, 457] width 316 height 30
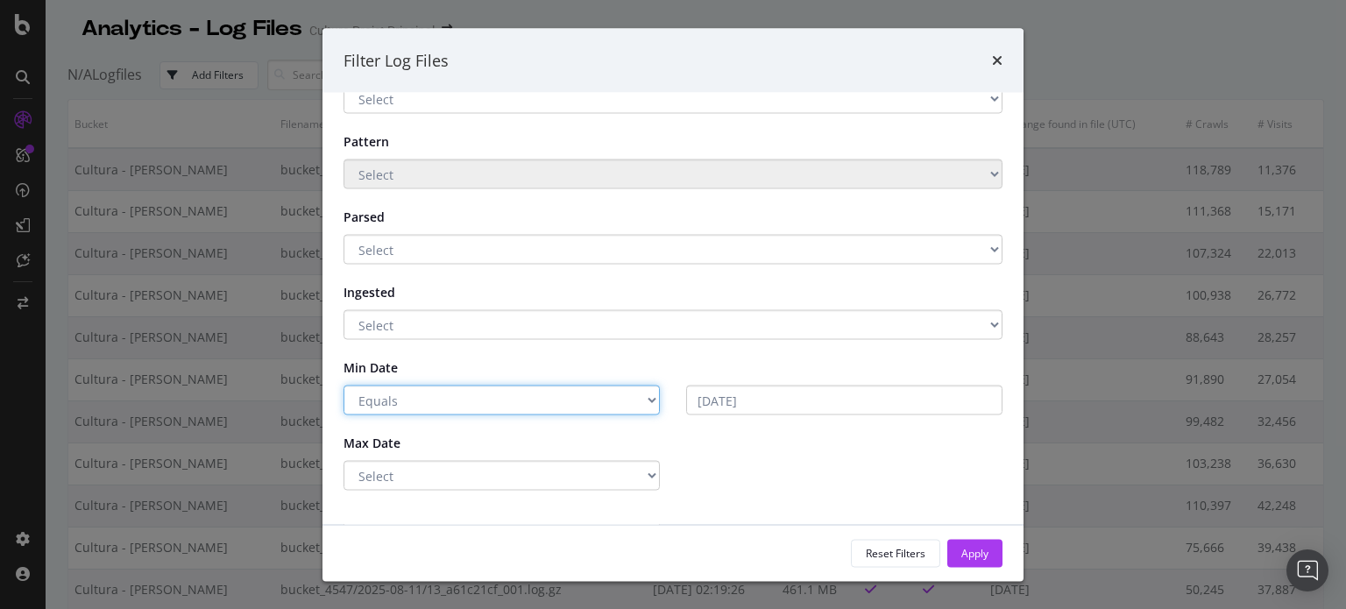
click at [419, 388] on select "Select Greater Than or equals Less Than or equals Equals" at bounding box center [501, 401] width 316 height 30
select select "gte"
click at [343, 386] on select "Select Greater Than or equals Less Than or equals Equals" at bounding box center [501, 401] width 316 height 30
click at [636, 415] on form "Bucket Select Cultura - BLAIN S3 Main storage Pattern Select Parsed Select Yes …" at bounding box center [672, 274] width 659 height 433
click at [615, 409] on select "Select Greater Than or equals Less Than or equals Equals" at bounding box center [501, 401] width 316 height 30
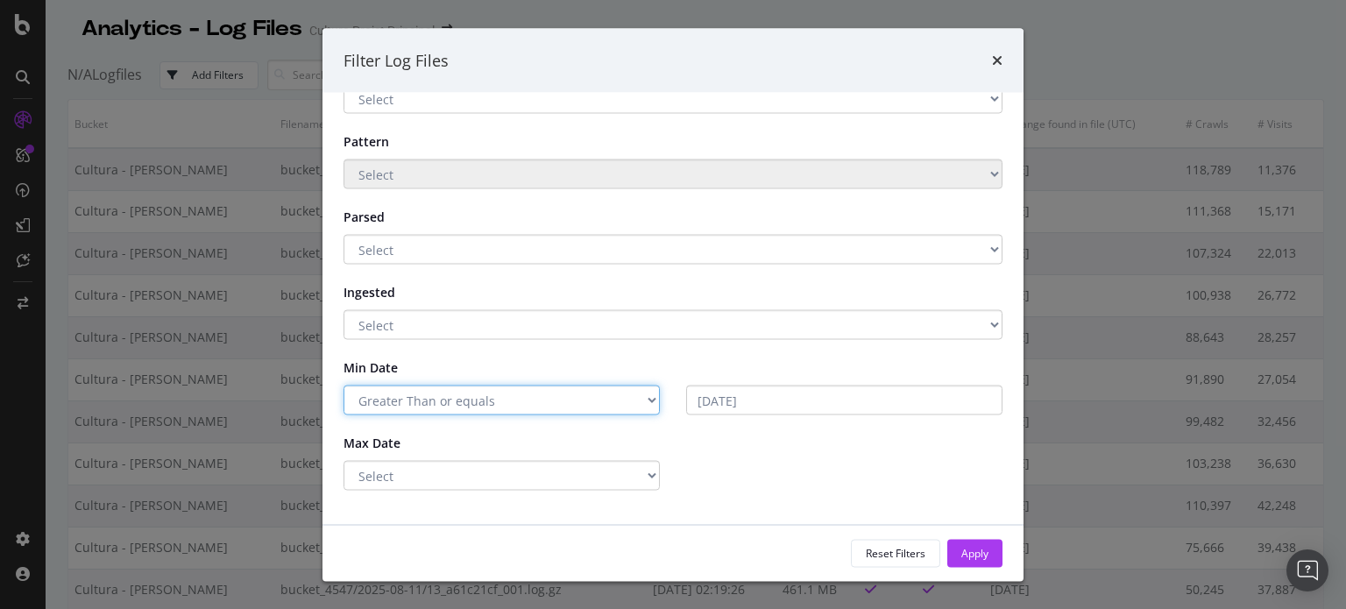
select select "modal"
click at [343, 386] on select "Select Greater Than or equals Less Than or equals Equals" at bounding box center [501, 401] width 316 height 30
click at [789, 407] on div "Select Greater Than or equals Less Than or equals Equals" at bounding box center [672, 401] width 685 height 30
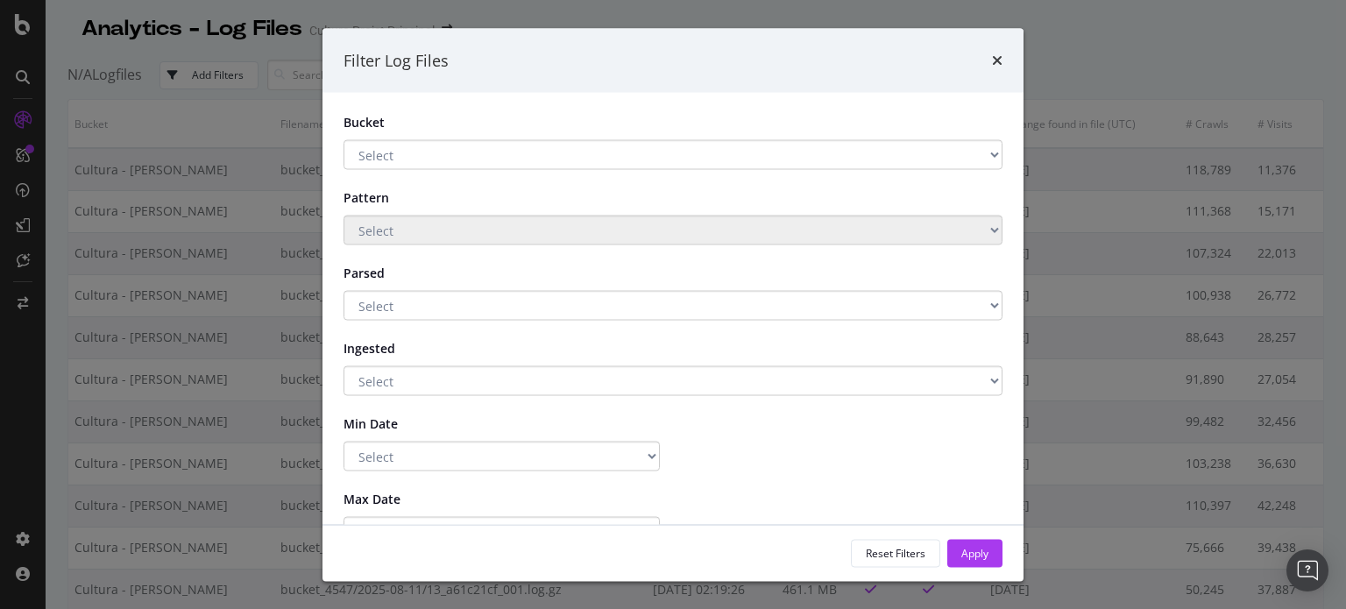
click at [992, 49] on div "times" at bounding box center [997, 60] width 11 height 23
